Goal: Information Seeking & Learning: Learn about a topic

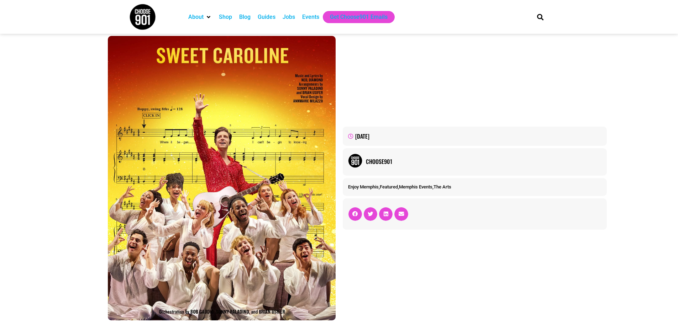
scroll to position [107, 0]
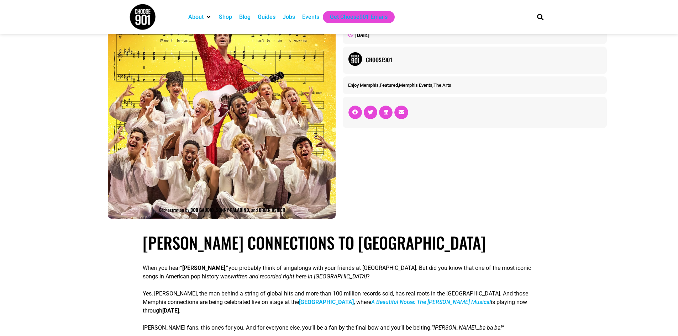
click at [449, 215] on div "[DATE] Choose901 Enjoy [GEOGRAPHIC_DATA] , Featured , Memphis Events , The Arts" at bounding box center [474, 77] width 271 height 292
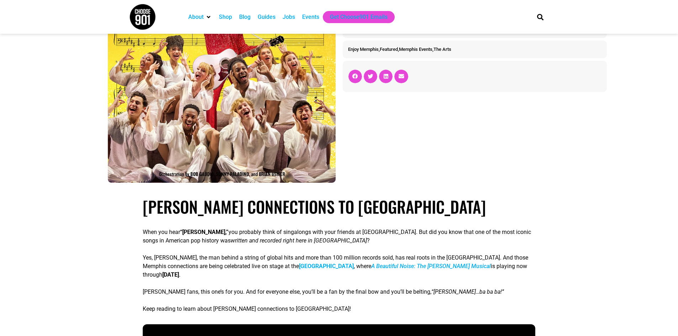
scroll to position [214, 0]
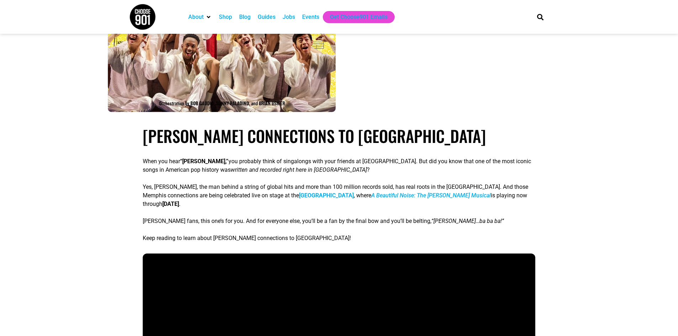
click at [288, 137] on h1 "[PERSON_NAME] Connections to [GEOGRAPHIC_DATA]" at bounding box center [339, 135] width 393 height 19
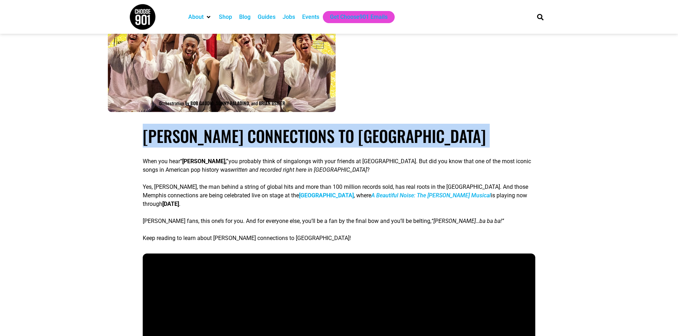
click at [288, 137] on h1 "[PERSON_NAME] Connections to [GEOGRAPHIC_DATA]" at bounding box center [339, 135] width 393 height 19
copy div "[PERSON_NAME] Connections to [GEOGRAPHIC_DATA]"
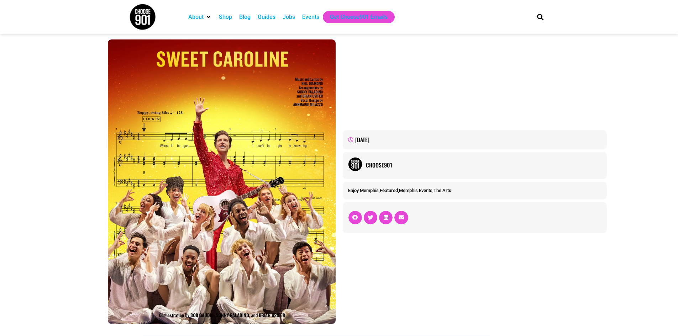
scroll to position [0, 0]
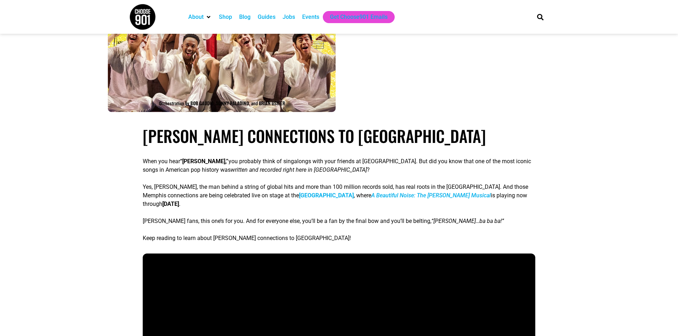
drag, startPoint x: 450, startPoint y: 80, endPoint x: 455, endPoint y: 89, distance: 10.4
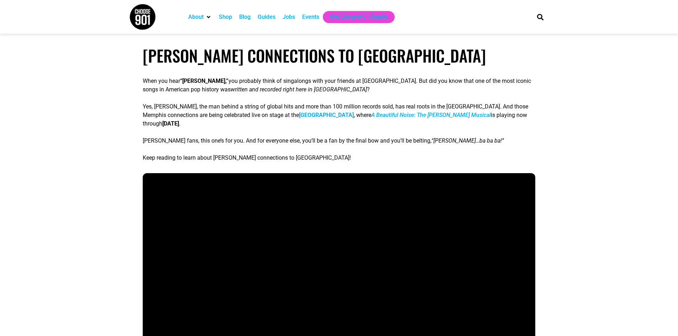
scroll to position [320, 0]
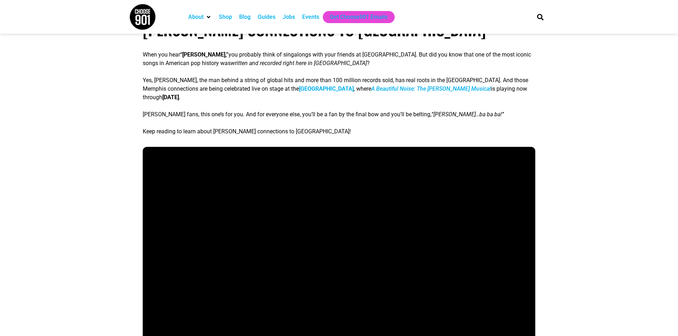
click at [220, 75] on div "When you hear “[PERSON_NAME],” you probably think of singalongs with your frien…" at bounding box center [339, 93] width 393 height 85
click at [290, 73] on div "When you hear “[PERSON_NAME],” you probably think of singalongs with your frien…" at bounding box center [339, 93] width 393 height 85
click at [230, 100] on p "Yes, [PERSON_NAME], the man behind a string of global hits and more than 100 mi…" at bounding box center [339, 89] width 393 height 26
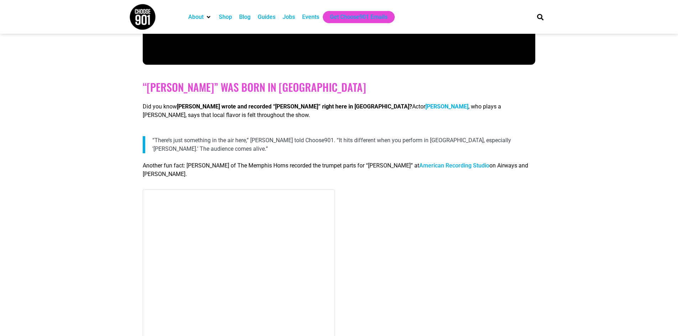
scroll to position [641, 0]
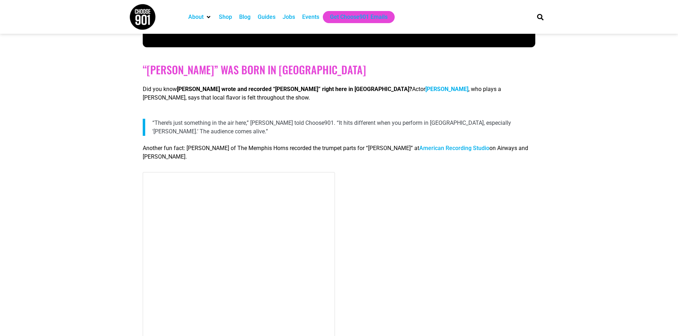
drag, startPoint x: 344, startPoint y: 128, endPoint x: 354, endPoint y: 131, distance: 10.3
click at [346, 128] on p "“There’s just something in the air here,” [PERSON_NAME] told Choose901. “It hit…" at bounding box center [343, 127] width 383 height 17
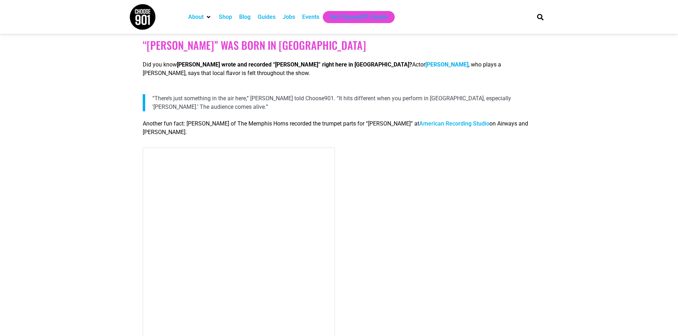
scroll to position [676, 0]
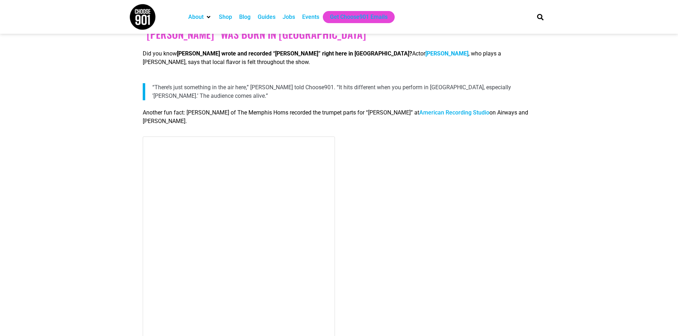
click at [297, 96] on p "“There’s just something in the air here,” [PERSON_NAME] told Choose901. “It hit…" at bounding box center [343, 91] width 383 height 17
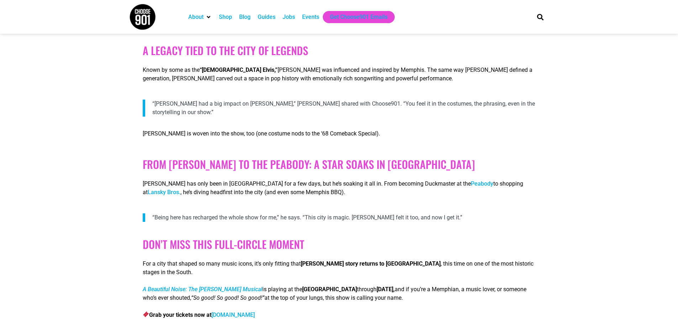
scroll to position [1103, 0]
click at [219, 79] on p "Known by some as the “[DEMOGRAPHIC_DATA] [PERSON_NAME],” [PERSON_NAME] was infl…" at bounding box center [339, 73] width 393 height 17
click at [282, 66] on p "Known by some as the “[DEMOGRAPHIC_DATA] [PERSON_NAME],” [PERSON_NAME] was infl…" at bounding box center [339, 73] width 393 height 17
click at [441, 76] on p "Known by some as the “[DEMOGRAPHIC_DATA] [PERSON_NAME],” [PERSON_NAME] was infl…" at bounding box center [339, 73] width 393 height 17
click at [231, 85] on div "A Legacy Tied to the City of Legends Known by some as the “[DEMOGRAPHIC_DATA] […" at bounding box center [339, 63] width 393 height 56
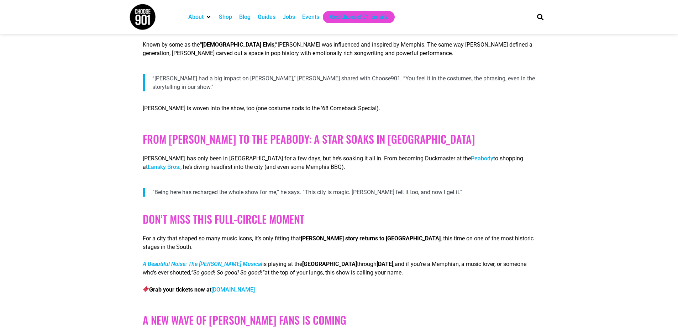
scroll to position [1139, 0]
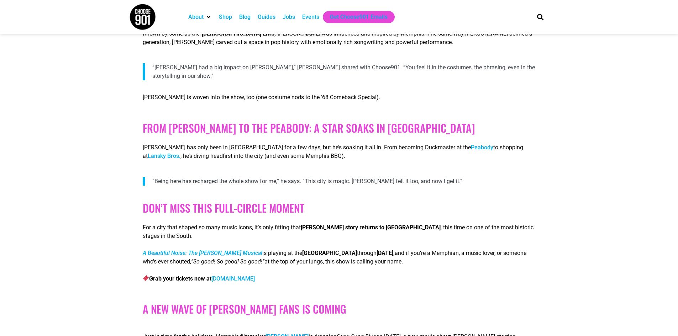
drag, startPoint x: 214, startPoint y: 104, endPoint x: 220, endPoint y: 100, distance: 6.6
drag, startPoint x: 220, startPoint y: 100, endPoint x: 402, endPoint y: 78, distance: 184.0
click at [400, 84] on div "[PERSON_NAME] is woven into the show, too (one costume nods to the ‘68 Comeback…" at bounding box center [339, 136] width 393 height 105
click at [357, 151] on p "[PERSON_NAME] has only been in [GEOGRAPHIC_DATA] for a few days, but he’s soaki…" at bounding box center [339, 151] width 393 height 17
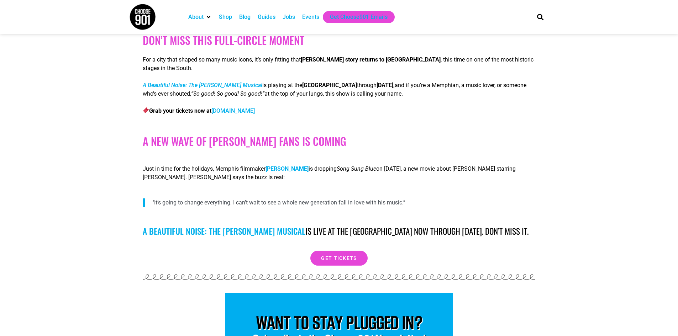
scroll to position [1317, 0]
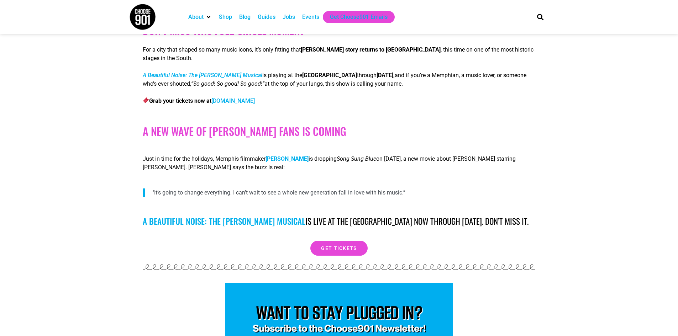
click at [531, 183] on div ""It’s going to change everything. I can’t wait to see a whole new generation fa…" at bounding box center [339, 190] width 393 height 14
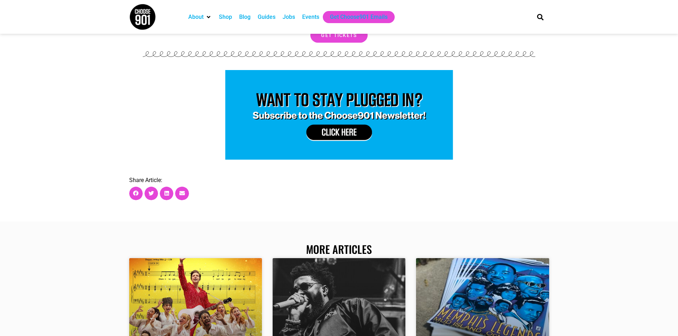
scroll to position [1531, 0]
